Goal: Complete application form

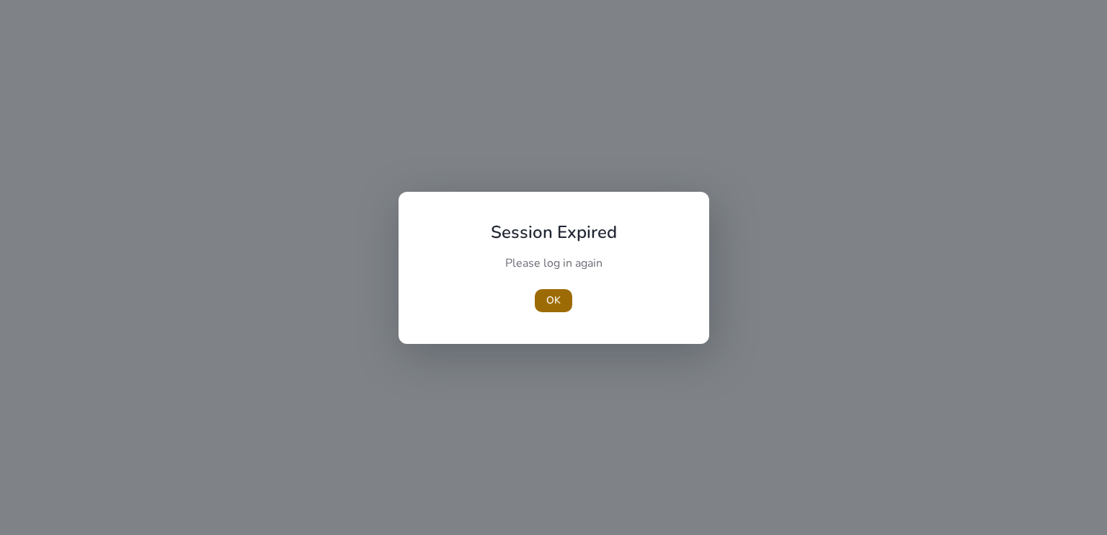
click at [556, 294] on span "OK" at bounding box center [553, 299] width 14 height 15
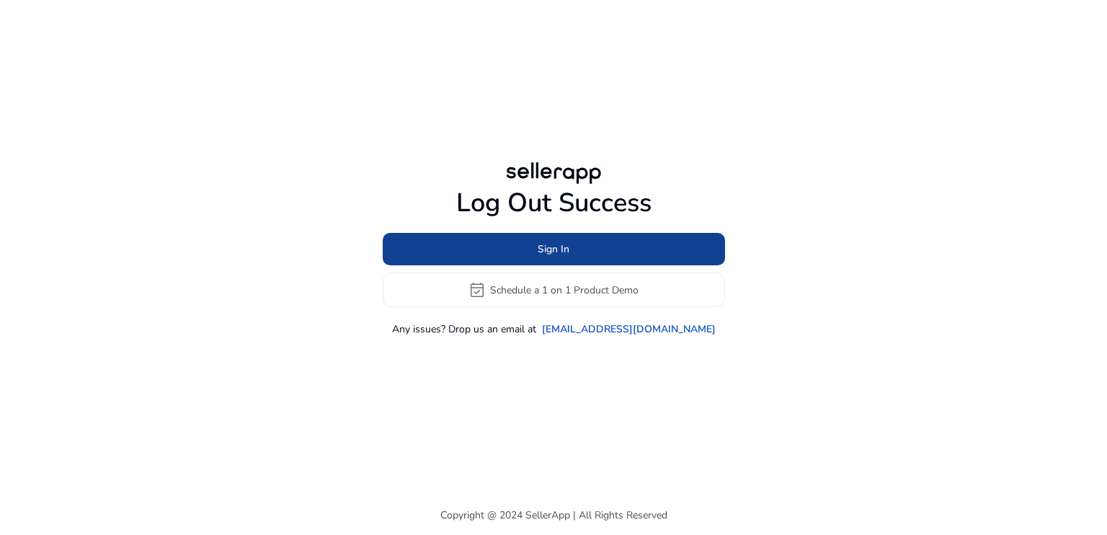
click at [571, 247] on span at bounding box center [554, 249] width 342 height 35
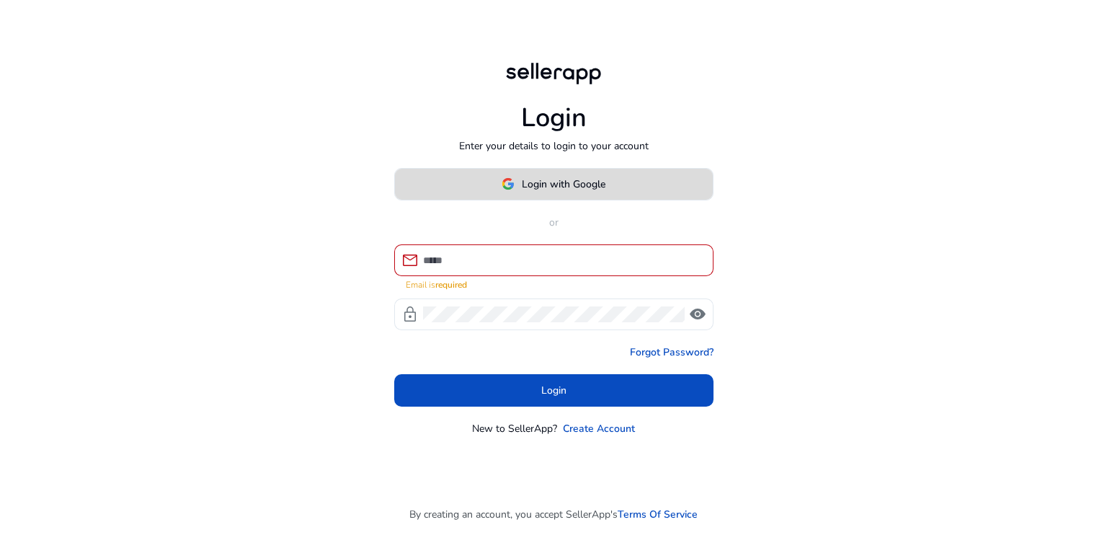
click at [575, 192] on span "Login with Google" at bounding box center [564, 184] width 84 height 15
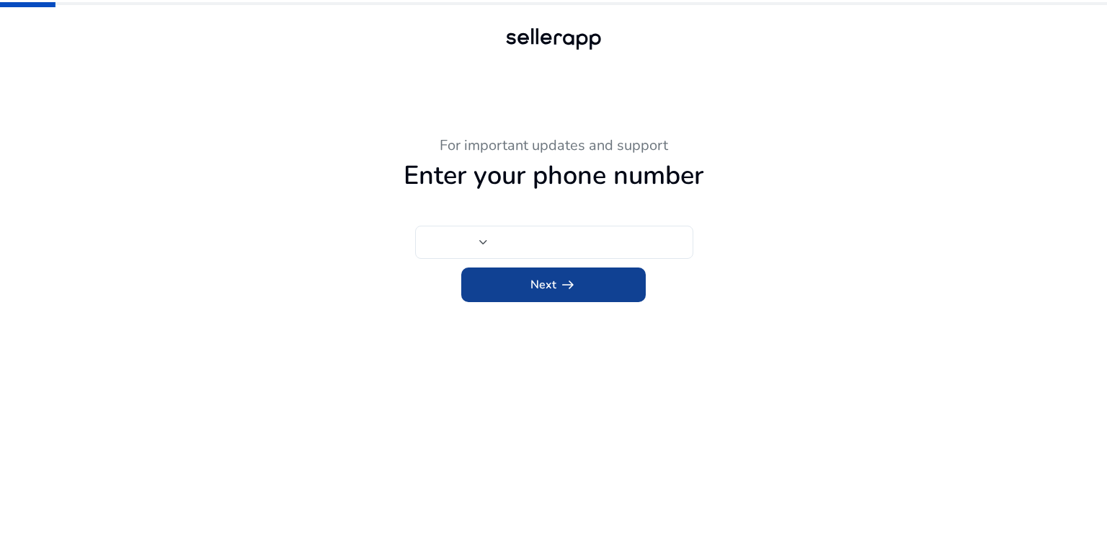
type input "***"
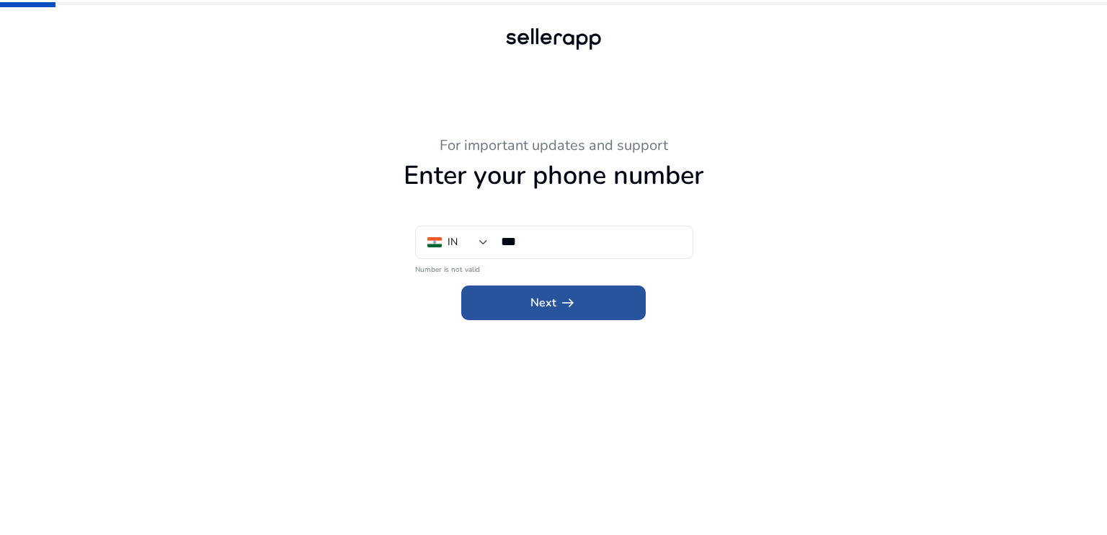
click at [586, 308] on span at bounding box center [553, 302] width 184 height 35
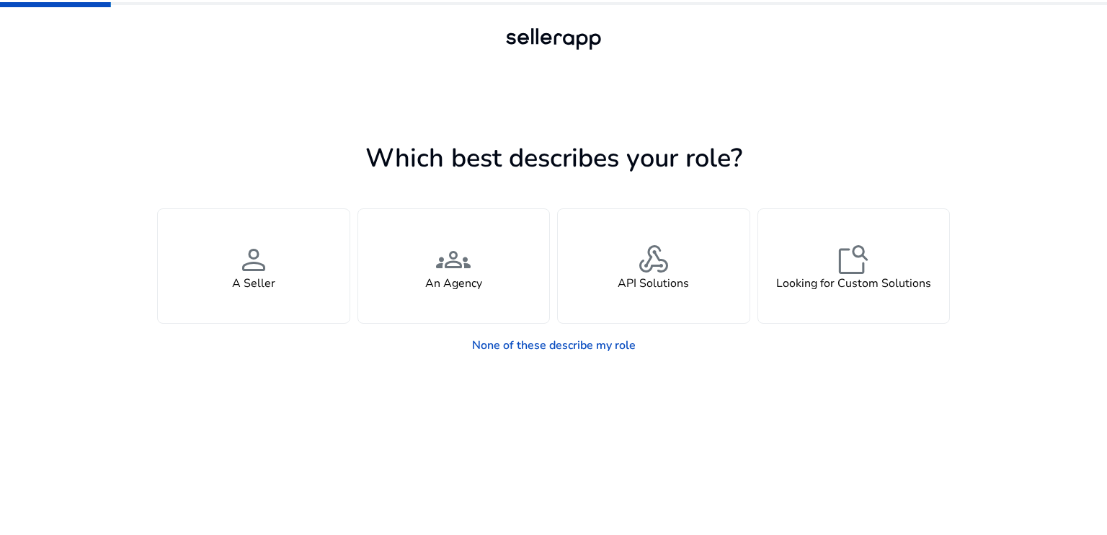
click at [598, 362] on app-seller-type "Which best describes your role? You manage your own brand or store and are look…" at bounding box center [553, 336] width 792 height 398
click at [598, 348] on link "None of these describe my role" at bounding box center [553, 345] width 187 height 29
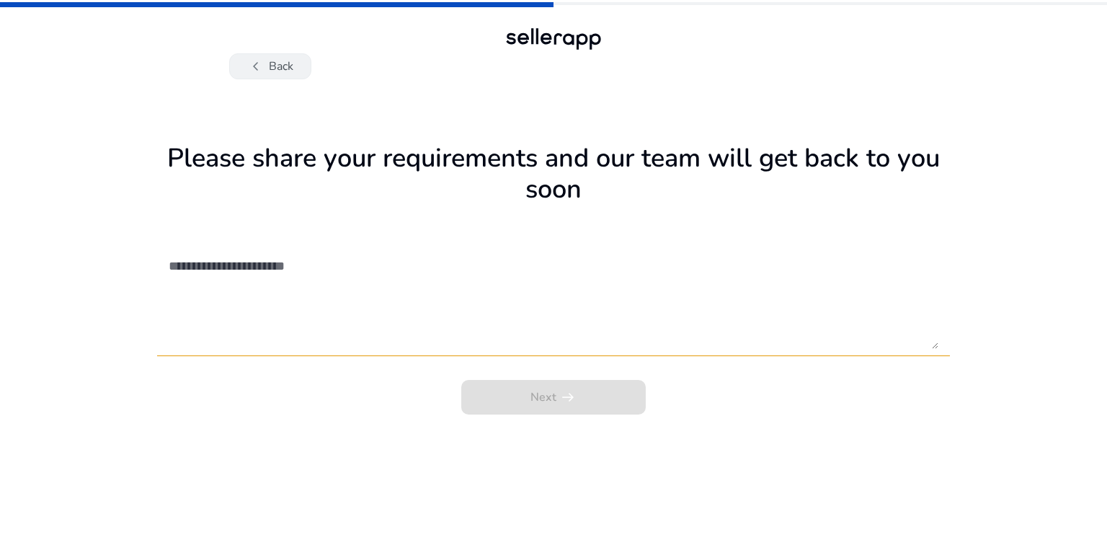
click at [276, 61] on button "chevron_left Back" at bounding box center [270, 66] width 82 height 26
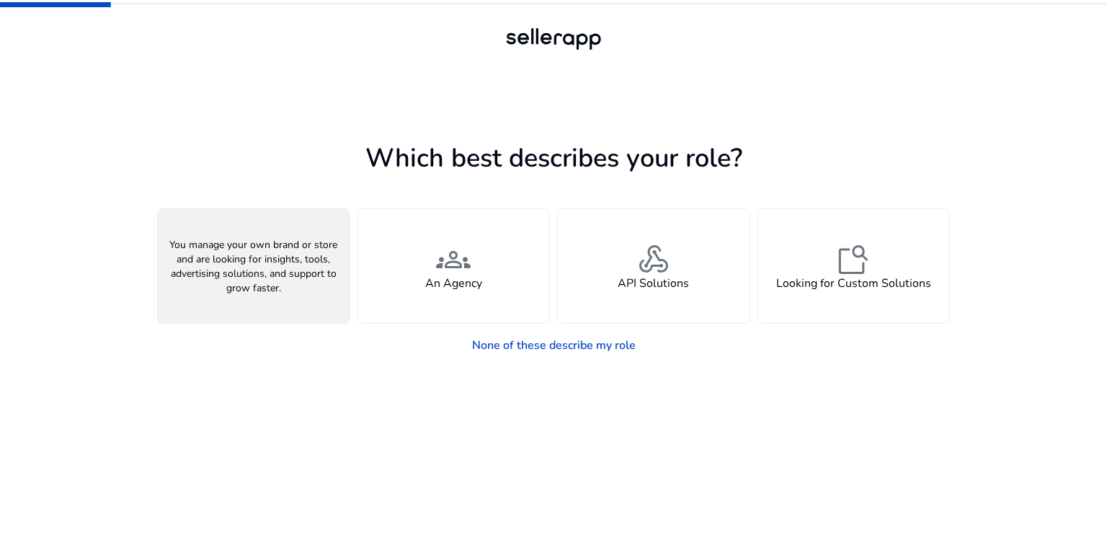
click at [313, 264] on div "person A Seller" at bounding box center [254, 266] width 192 height 114
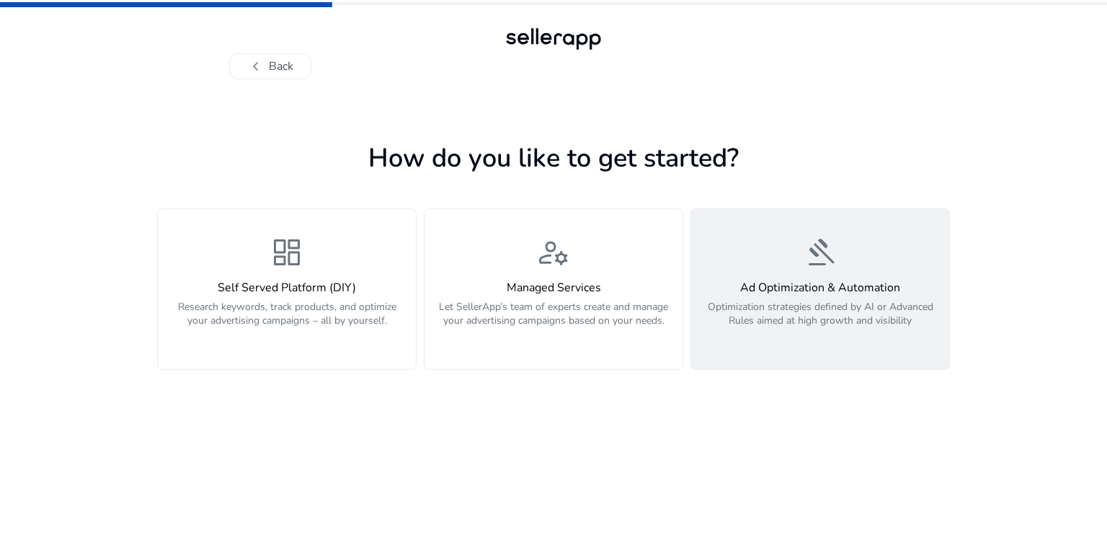
click at [767, 262] on div "gavel Ad Optimization & Automation Optimization strategies defined by AI or Adv…" at bounding box center [820, 289] width 241 height 108
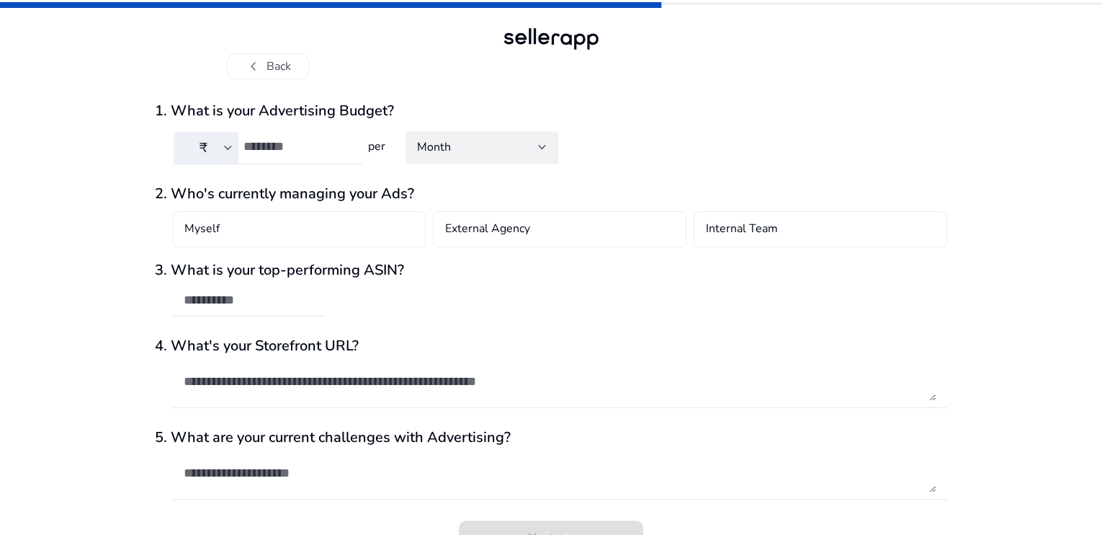
scroll to position [29, 0]
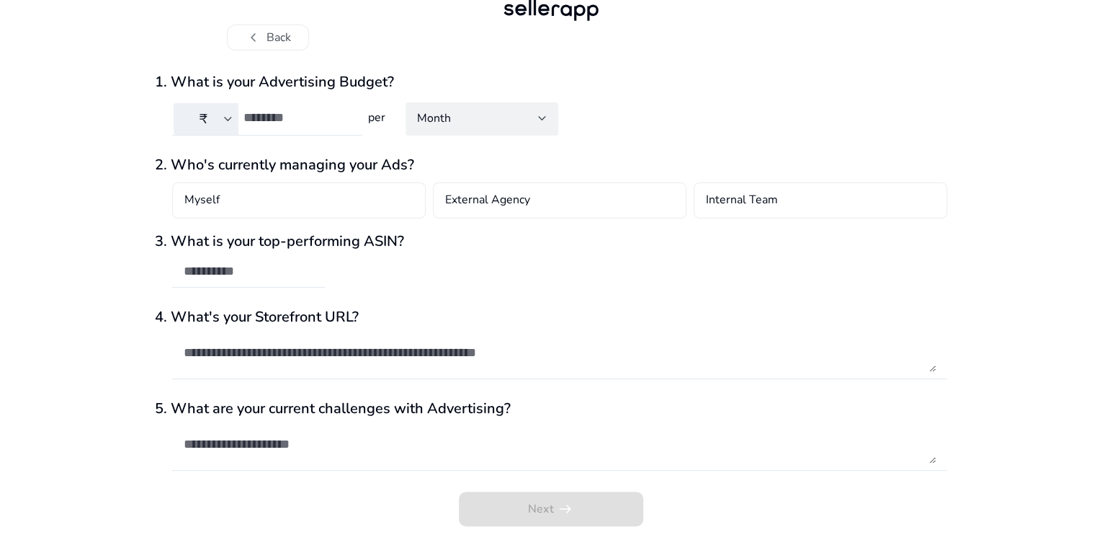
click at [545, 512] on div "Next arrow_right_alt" at bounding box center [551, 512] width 792 height 43
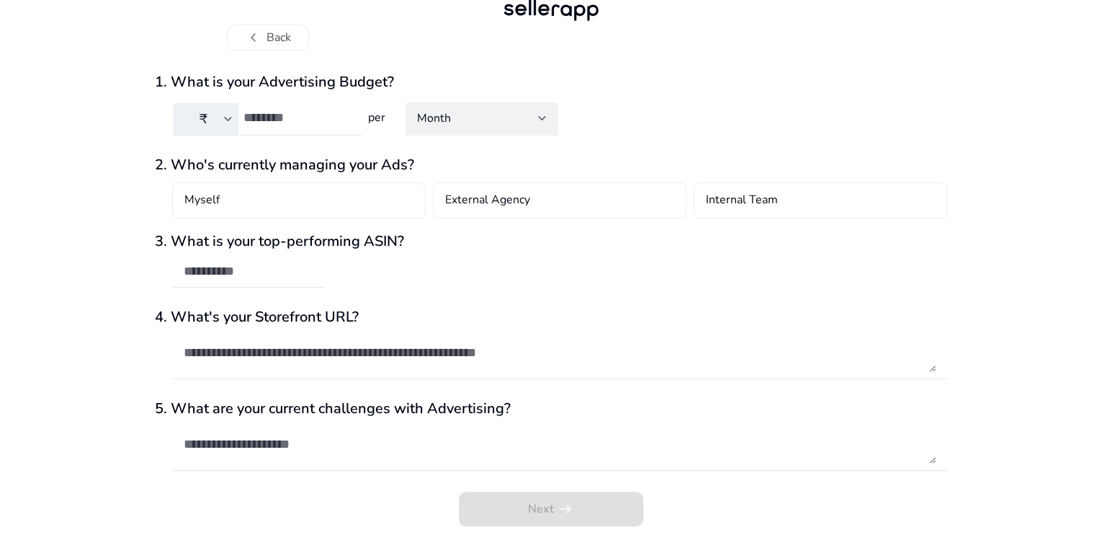
click at [545, 512] on div "Next arrow_right_alt" at bounding box center [551, 512] width 792 height 43
drag, startPoint x: 545, startPoint y: 512, endPoint x: 635, endPoint y: 535, distance: 93.5
click at [635, 534] on div "Next arrow_right_alt" at bounding box center [551, 512] width 792 height 43
